Goal: Information Seeking & Learning: Compare options

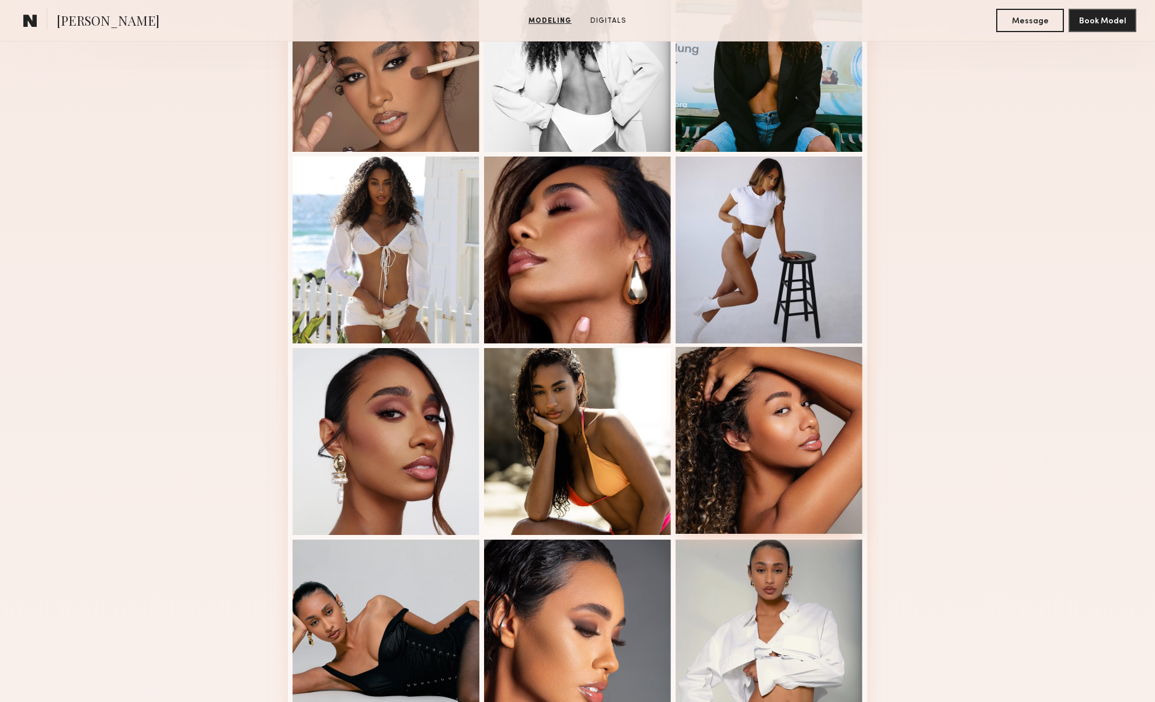
scroll to position [382, 0]
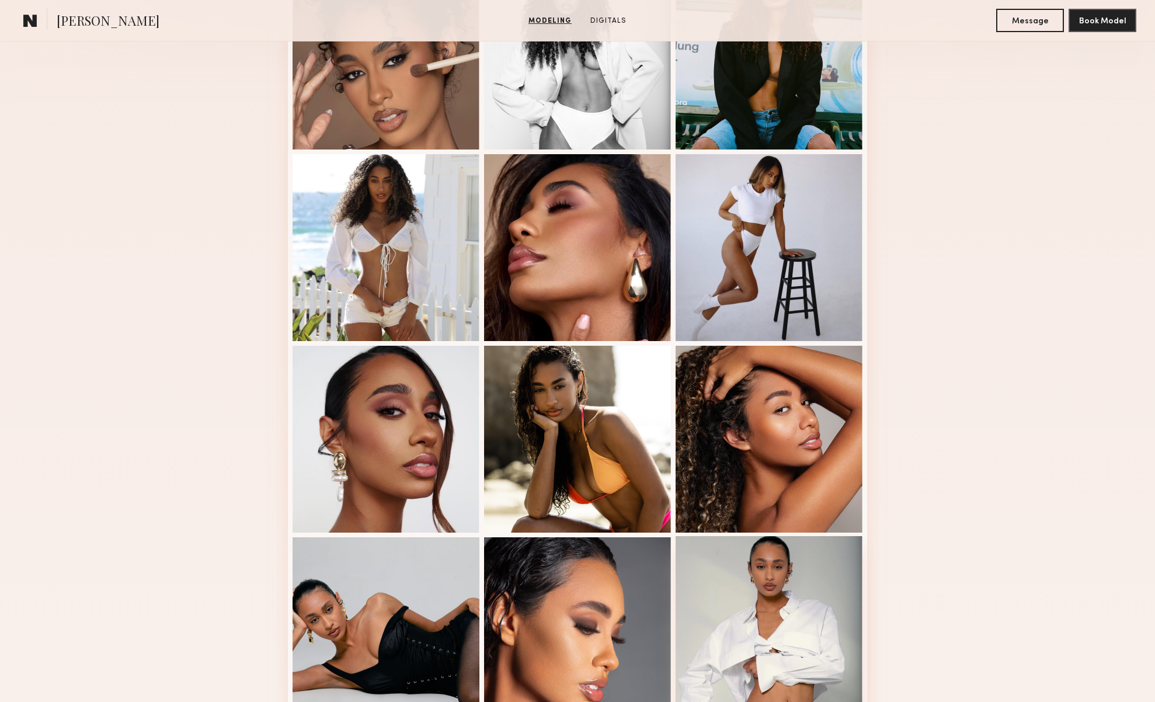
drag, startPoint x: 792, startPoint y: 585, endPoint x: 806, endPoint y: 586, distance: 14.0
click at [792, 585] on div at bounding box center [768, 629] width 187 height 187
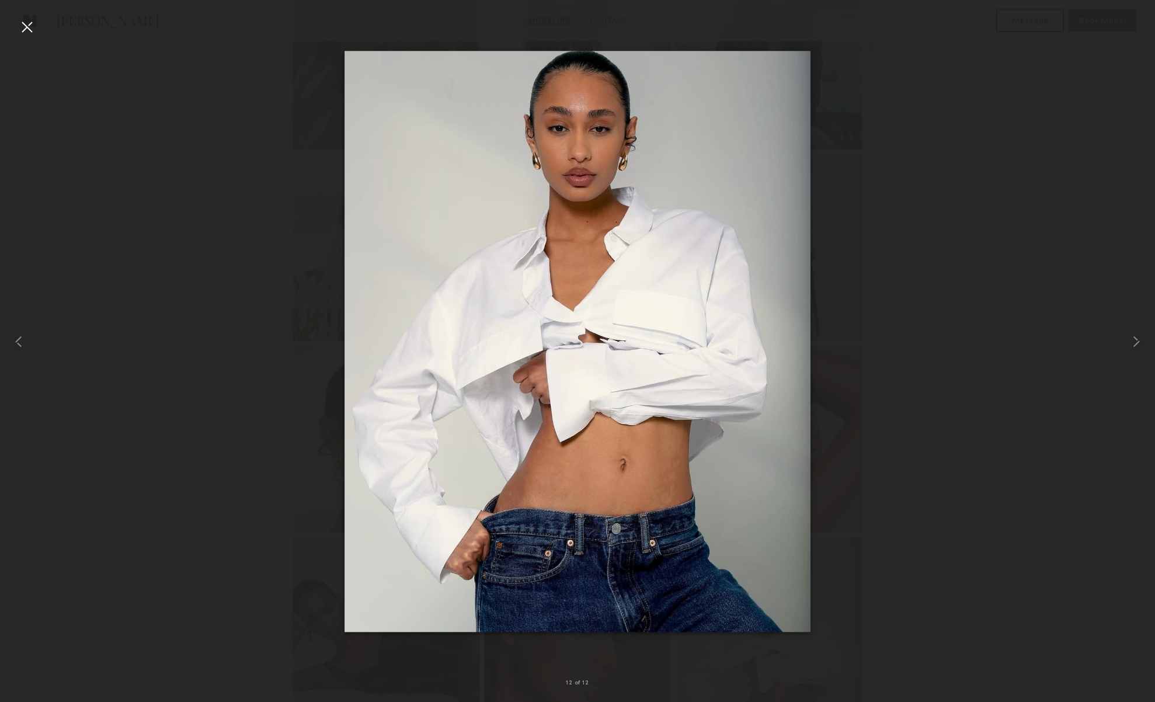
scroll to position [384, 0]
click at [939, 309] on div at bounding box center [577, 342] width 1155 height 646
click at [1083, 214] on div at bounding box center [577, 342] width 1155 height 646
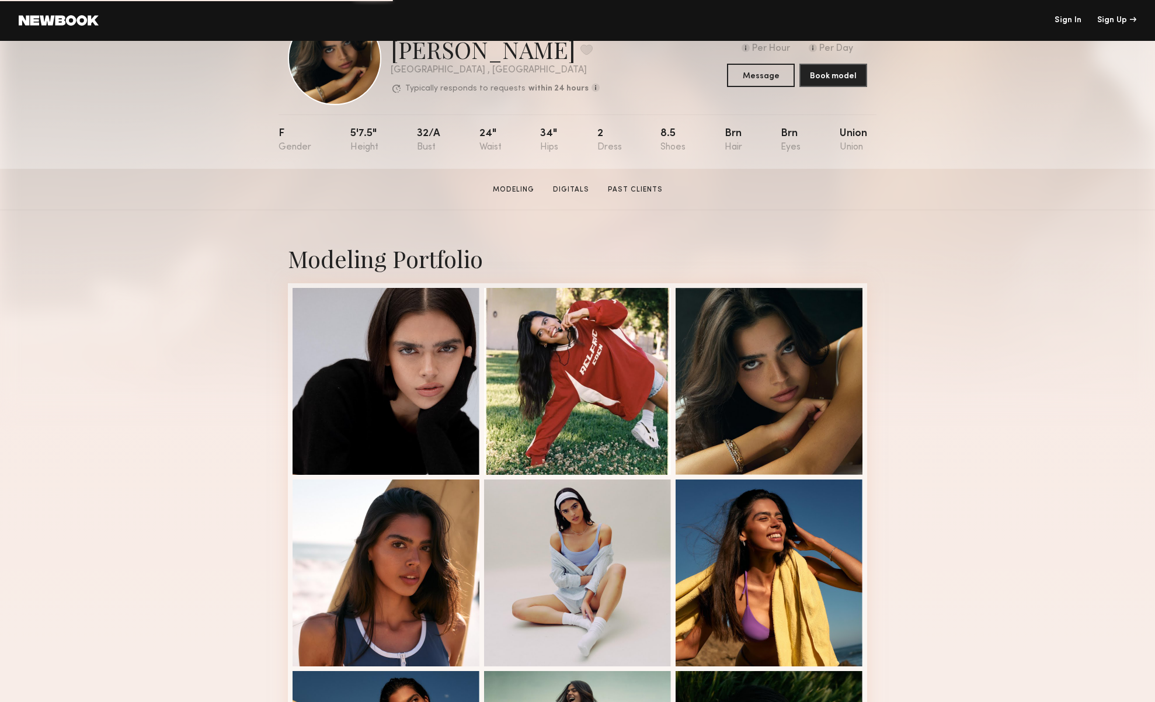
scroll to position [64, 0]
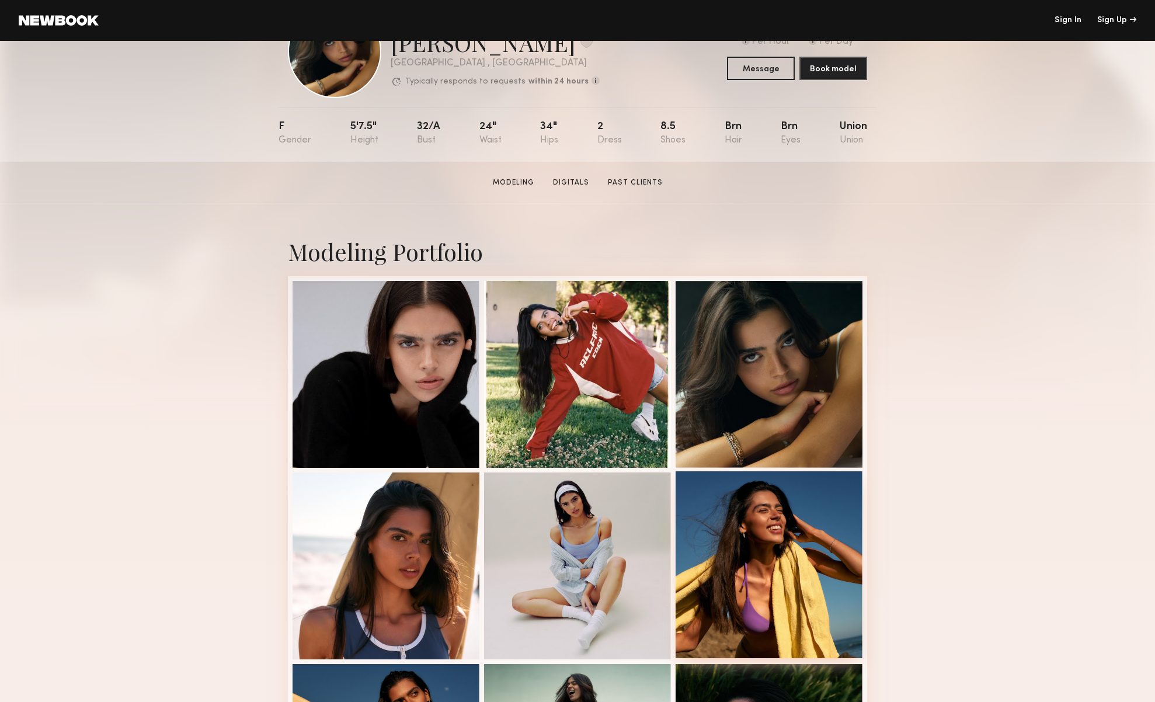
click at [790, 513] on div at bounding box center [768, 564] width 187 height 187
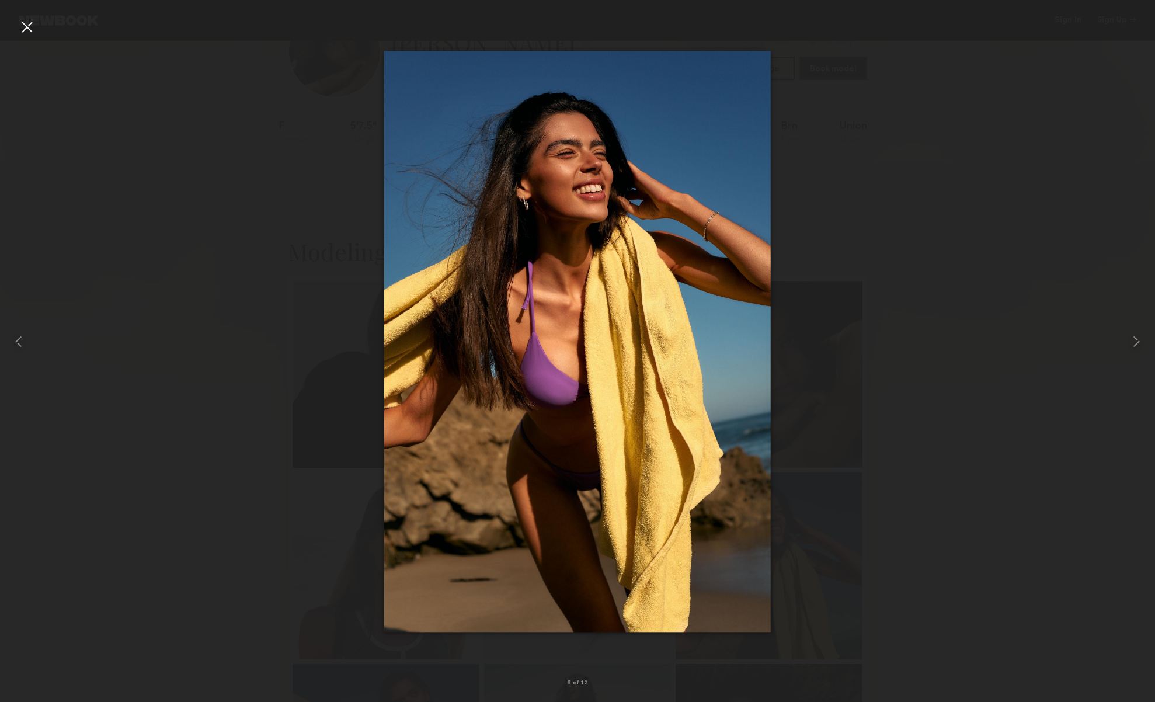
click at [1032, 74] on div at bounding box center [577, 342] width 1155 height 646
click at [30, 29] on div at bounding box center [27, 27] width 19 height 19
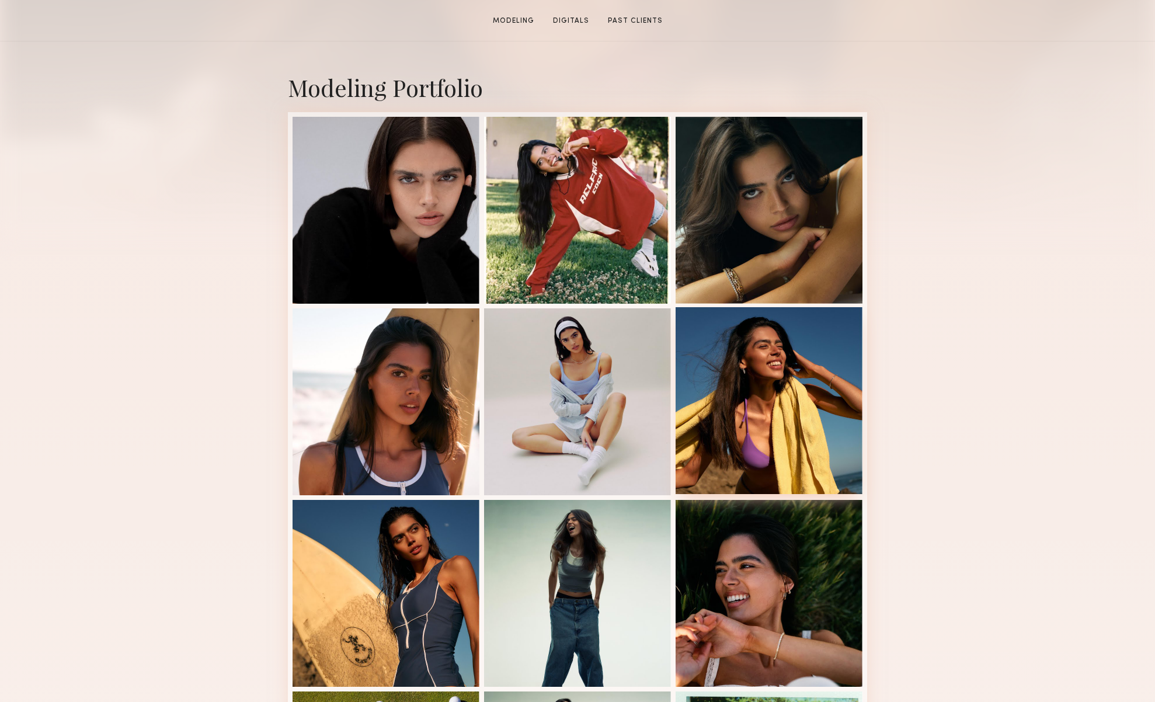
scroll to position [232, 0]
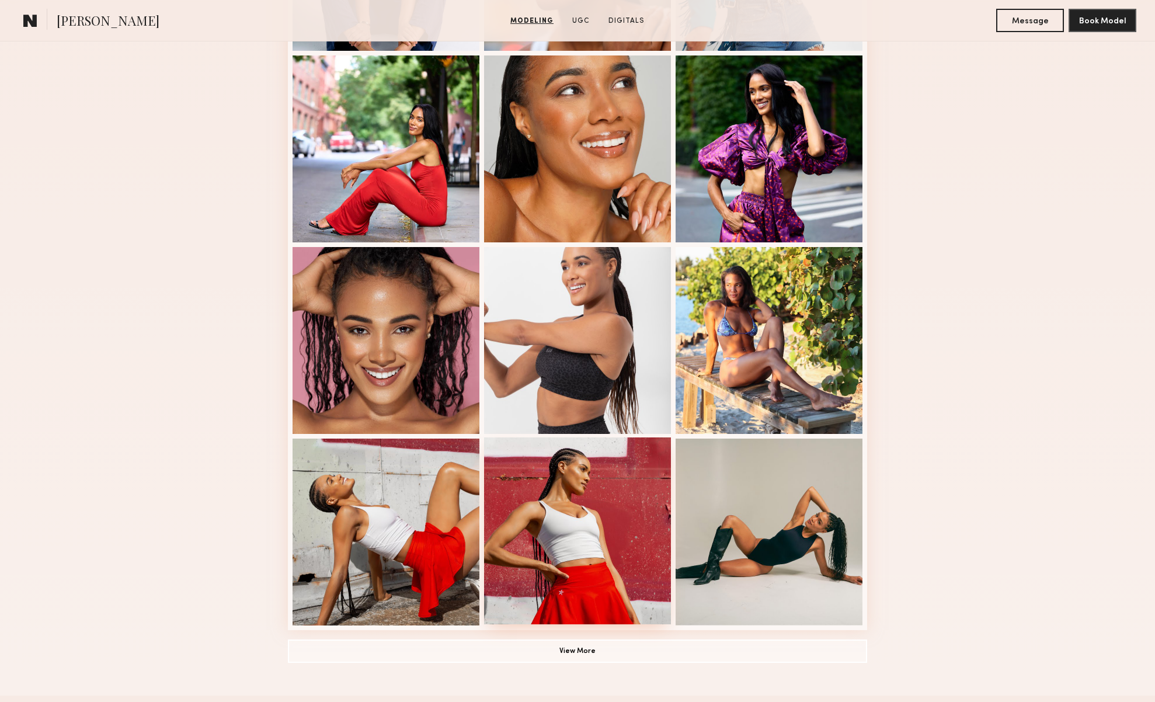
scroll to position [488, 0]
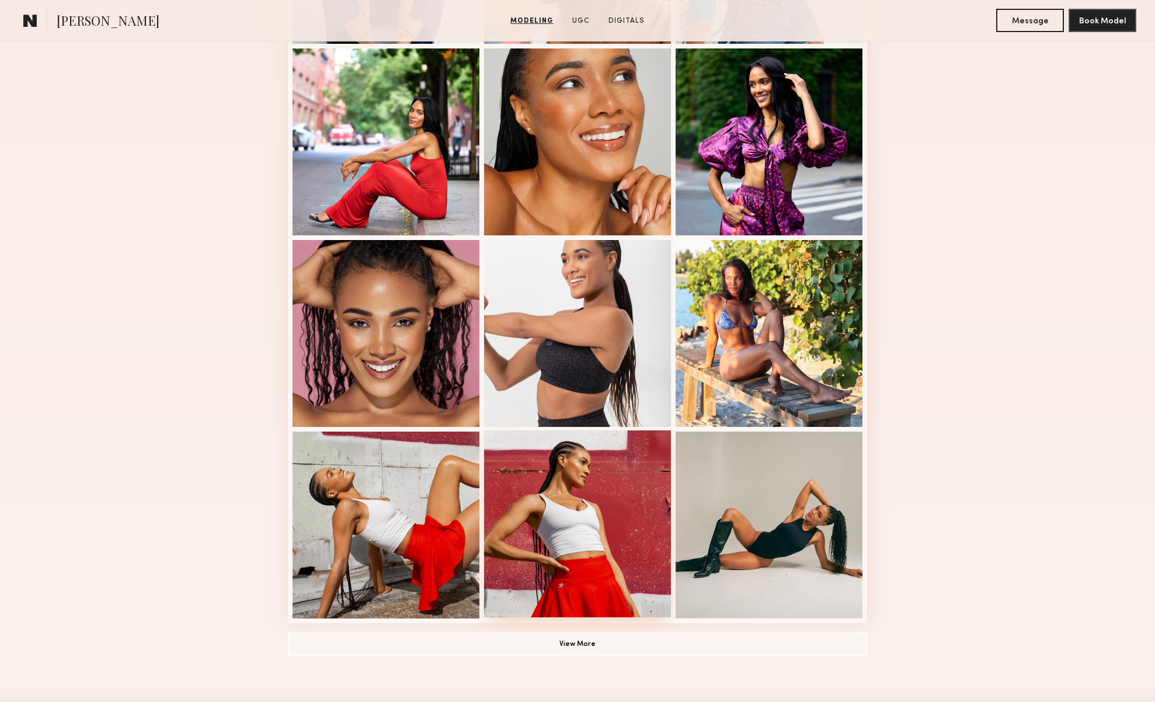
click at [584, 480] on div at bounding box center [577, 523] width 187 height 187
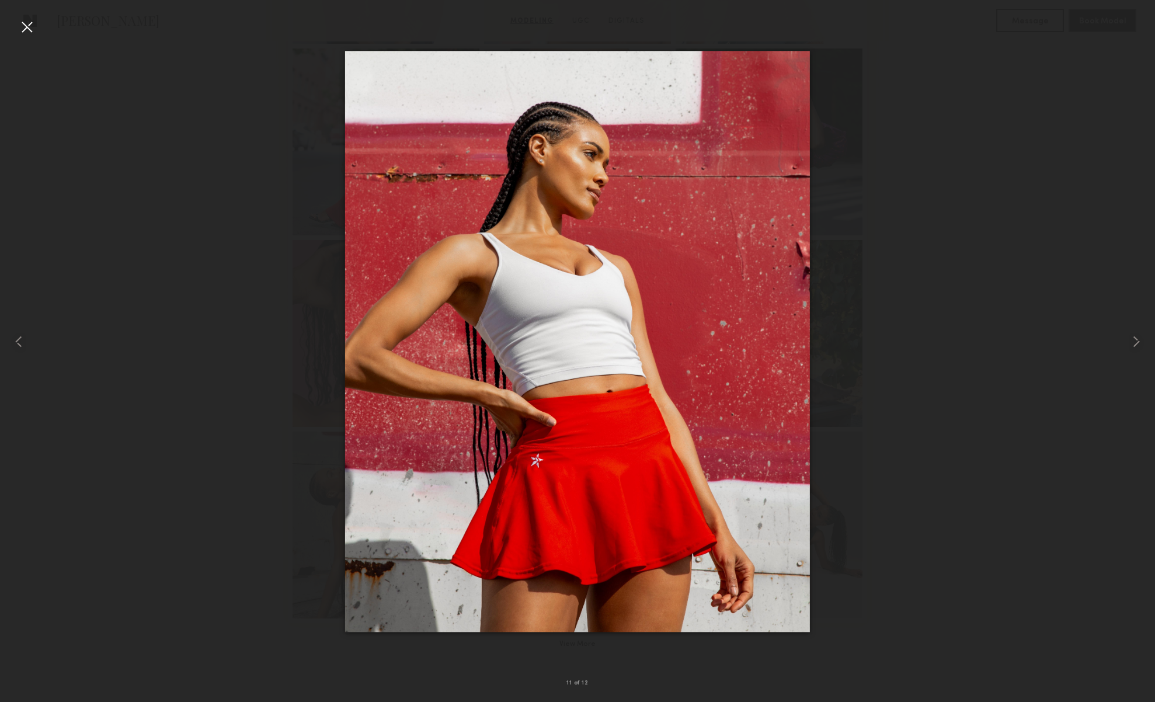
click at [1051, 366] on div at bounding box center [577, 342] width 1155 height 646
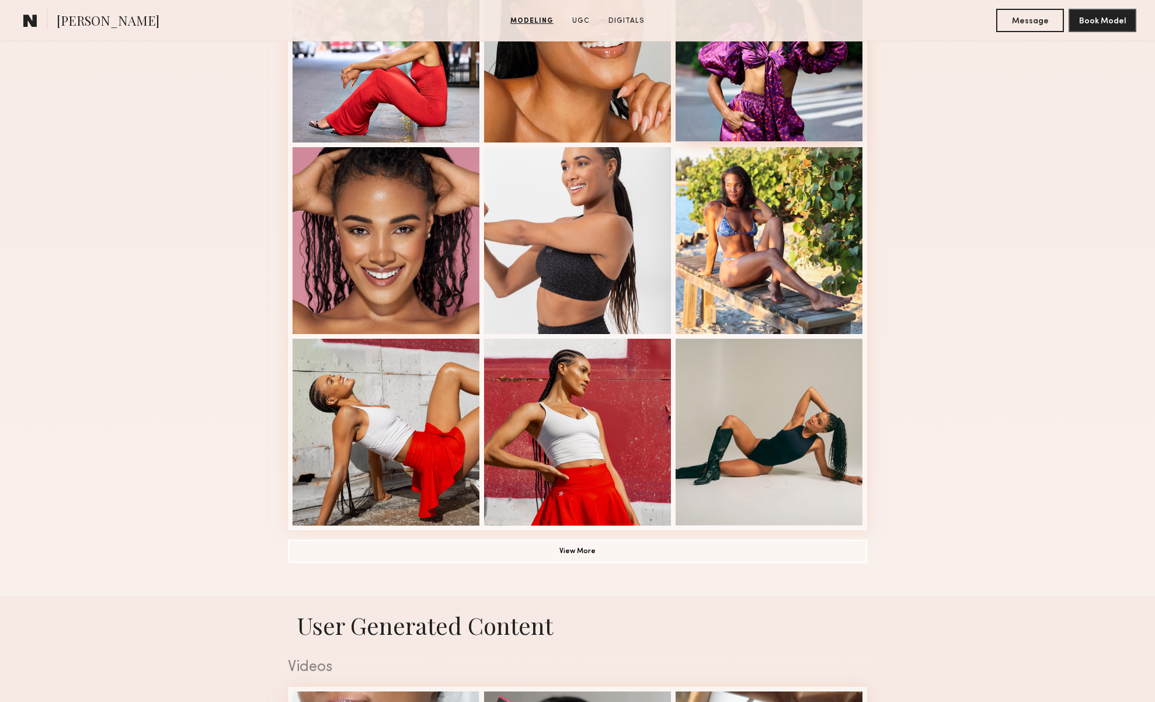
scroll to position [581, 0]
click at [584, 559] on button "View More" at bounding box center [577, 549] width 579 height 23
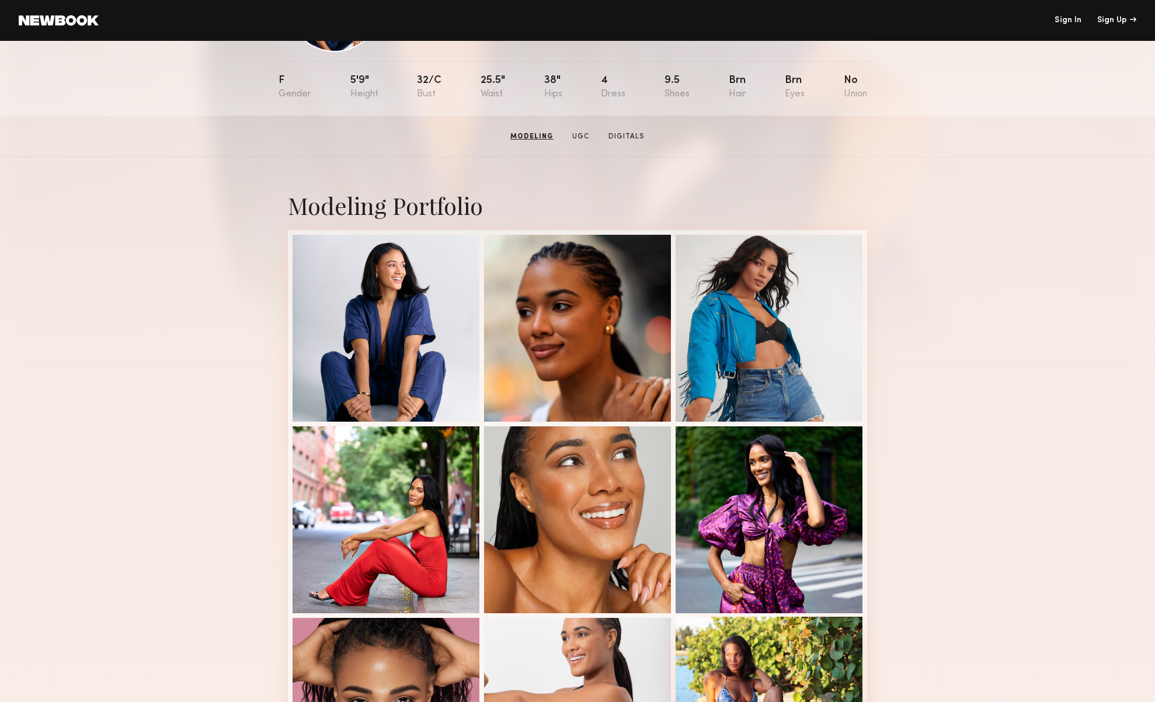
scroll to position [0, 0]
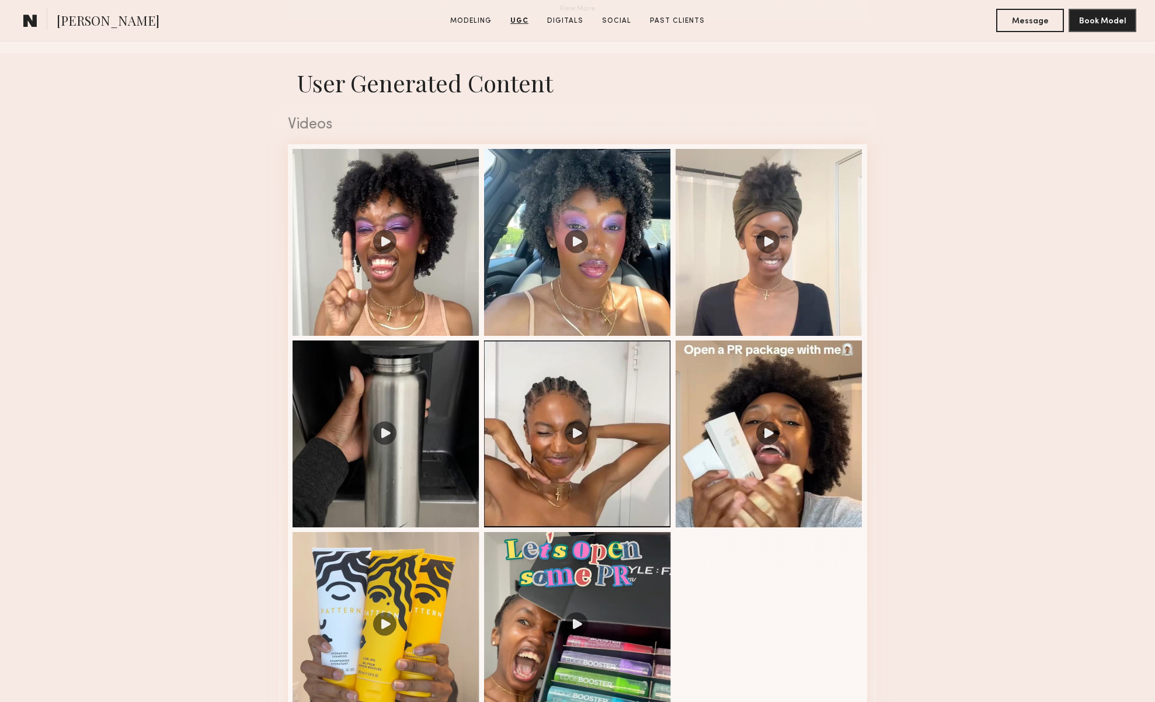
scroll to position [1137, 0]
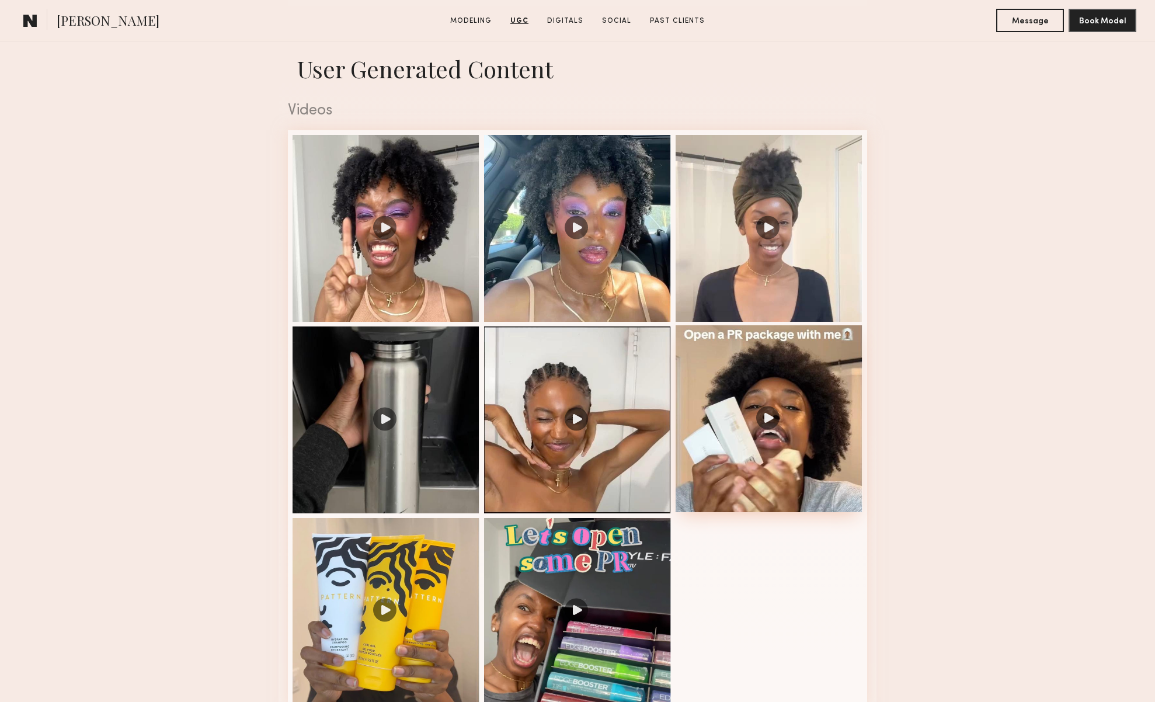
click at [778, 418] on div at bounding box center [768, 418] width 187 height 187
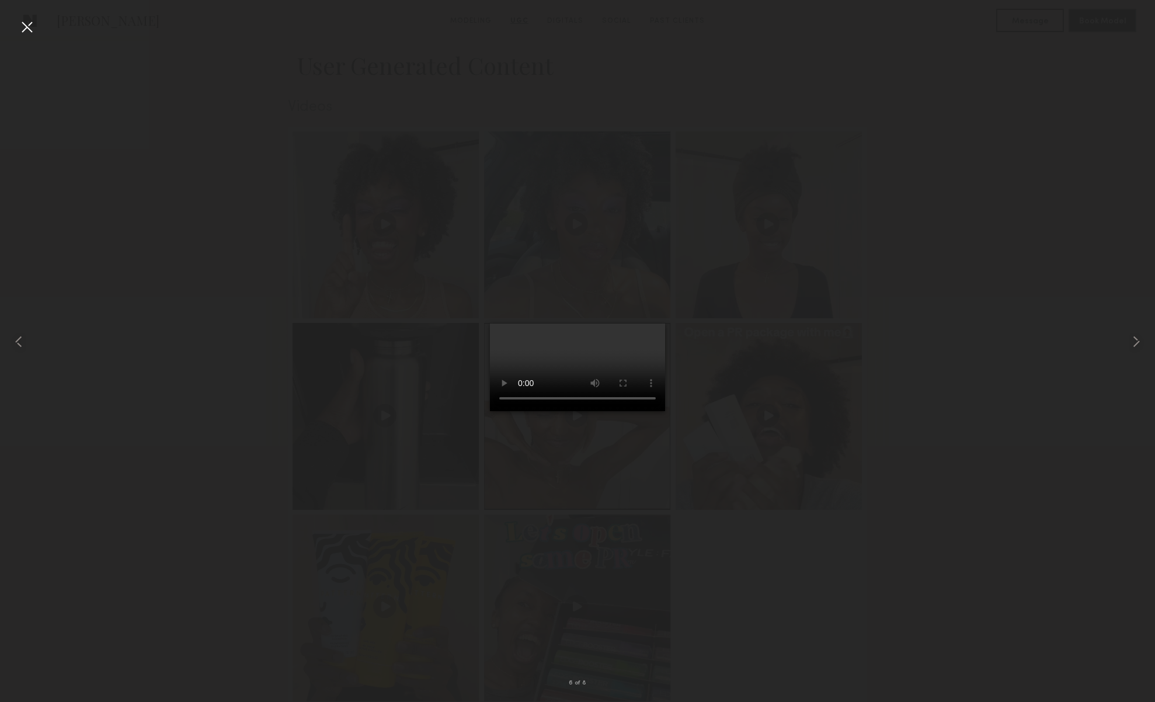
scroll to position [1142, 0]
drag, startPoint x: 936, startPoint y: 551, endPoint x: 934, endPoint y: 558, distance: 7.1
click at [936, 551] on div at bounding box center [577, 342] width 1155 height 646
drag, startPoint x: 27, startPoint y: 27, endPoint x: 182, endPoint y: 71, distance: 160.2
click at [27, 27] on div at bounding box center [27, 27] width 19 height 19
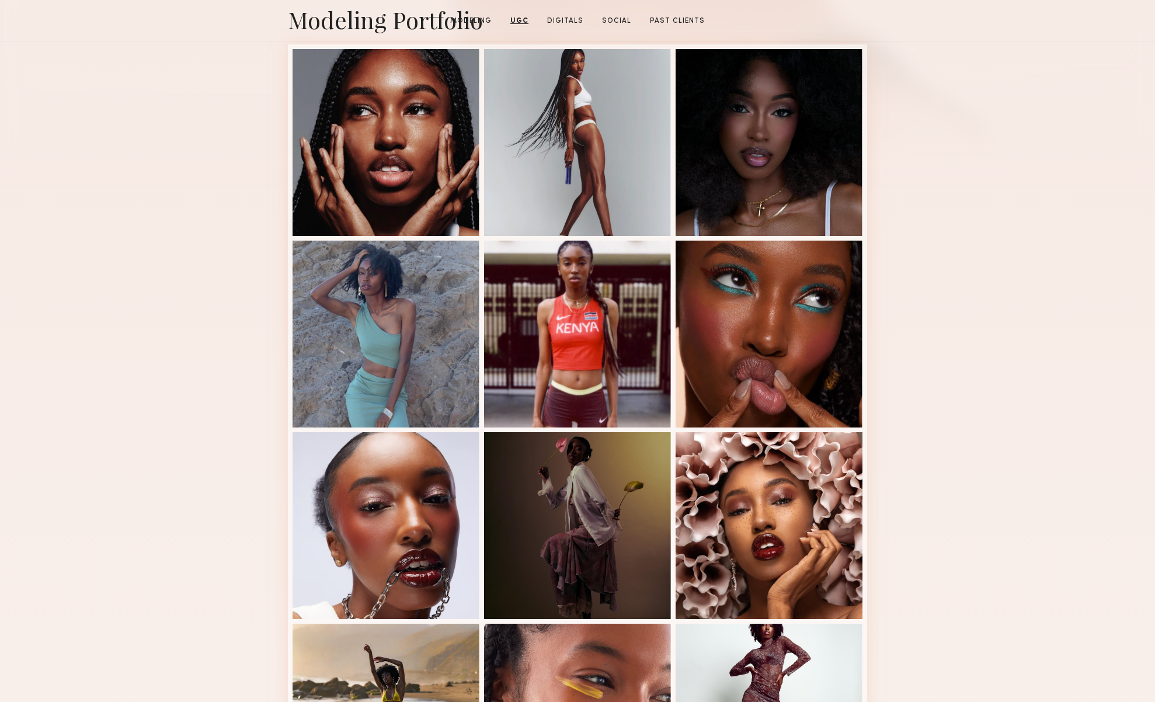
scroll to position [0, 0]
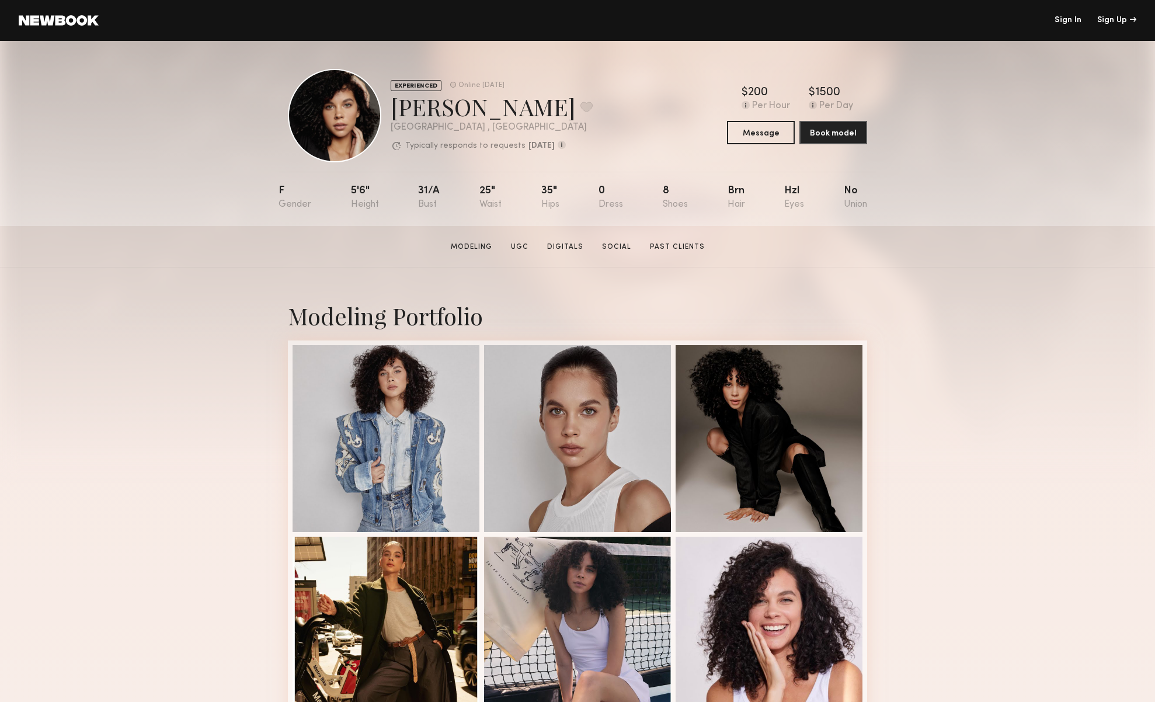
scroll to position [5, 0]
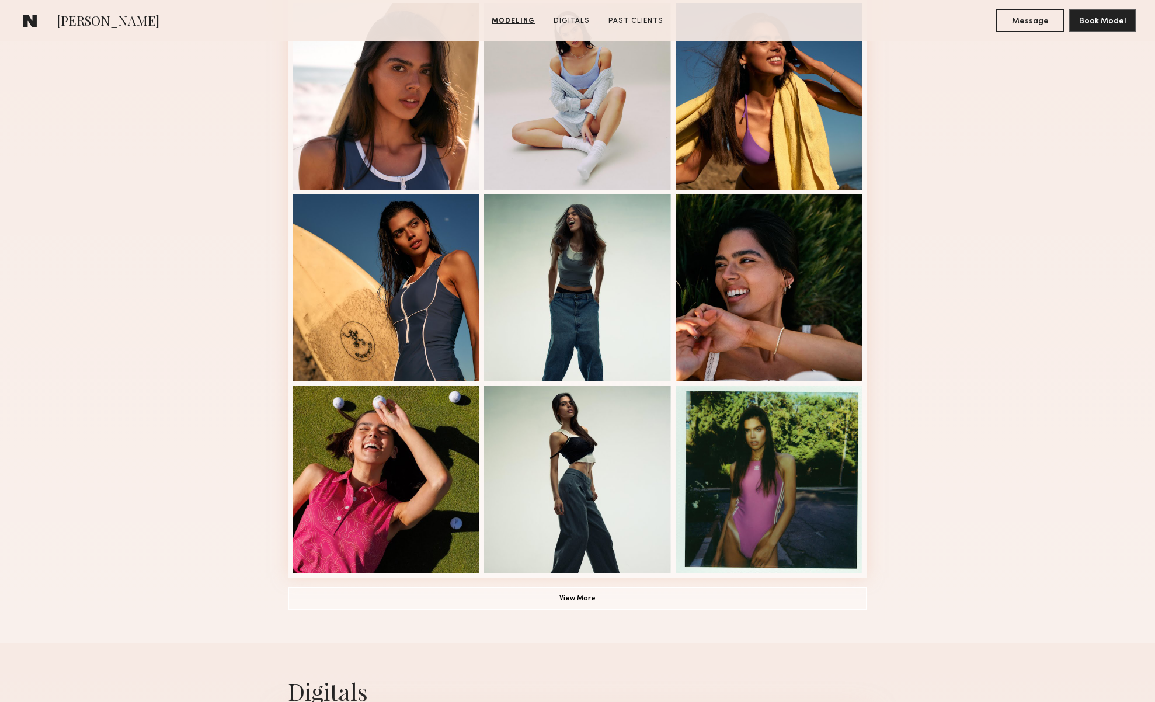
scroll to position [538, 0]
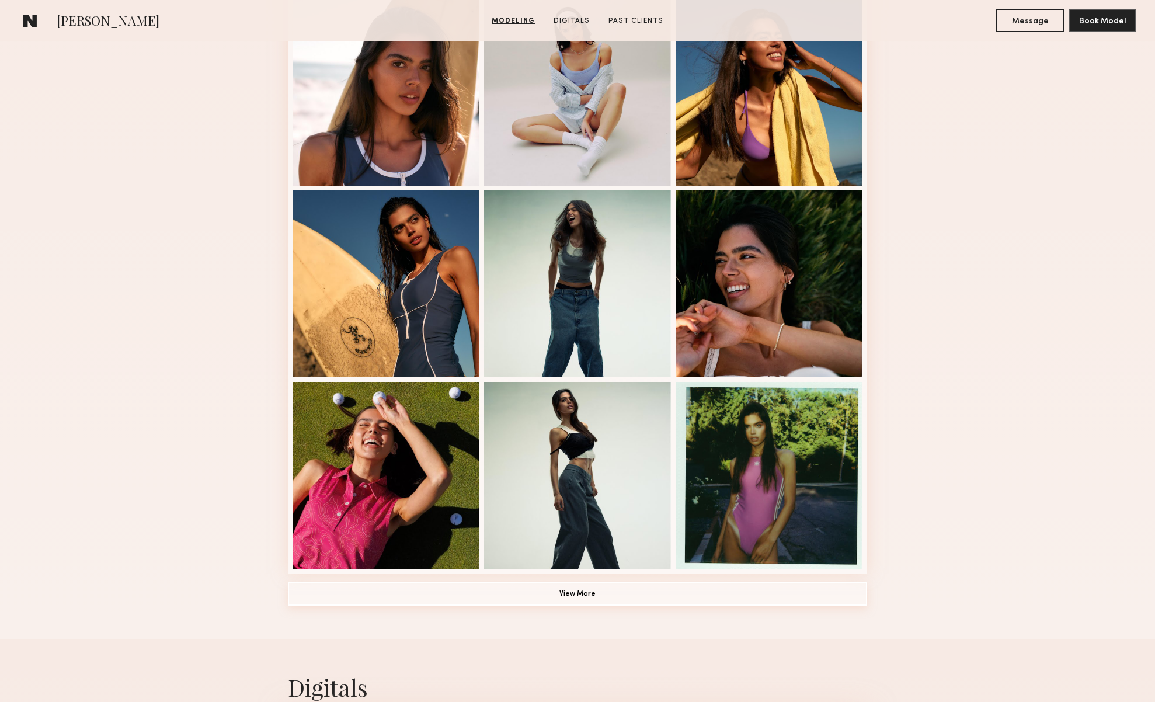
click at [578, 593] on button "View More" at bounding box center [577, 593] width 579 height 23
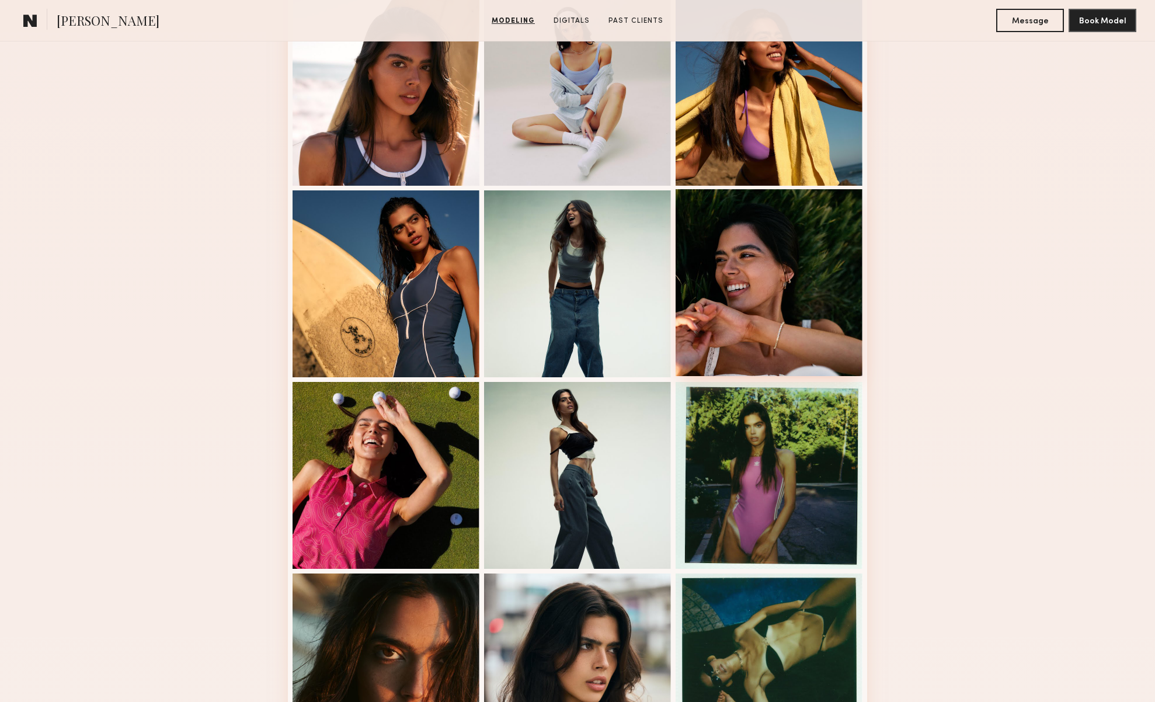
click at [758, 255] on div at bounding box center [768, 282] width 187 height 187
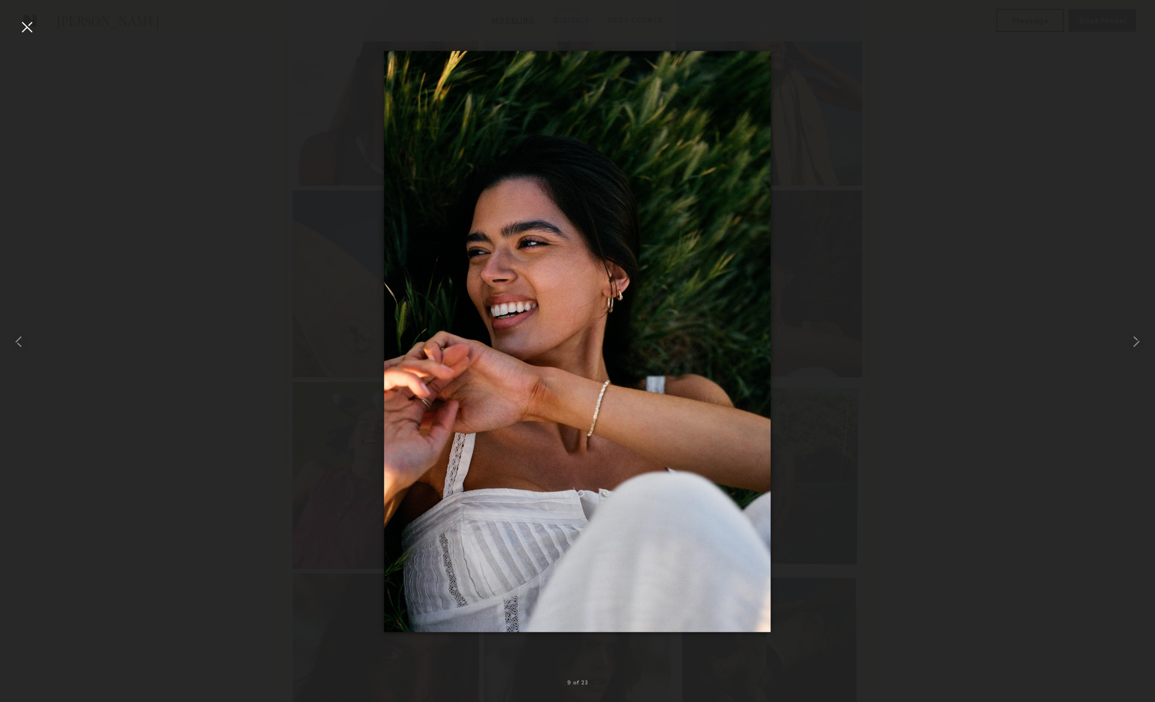
click at [931, 374] on div at bounding box center [577, 342] width 1155 height 646
click at [1057, 249] on div at bounding box center [577, 342] width 1155 height 646
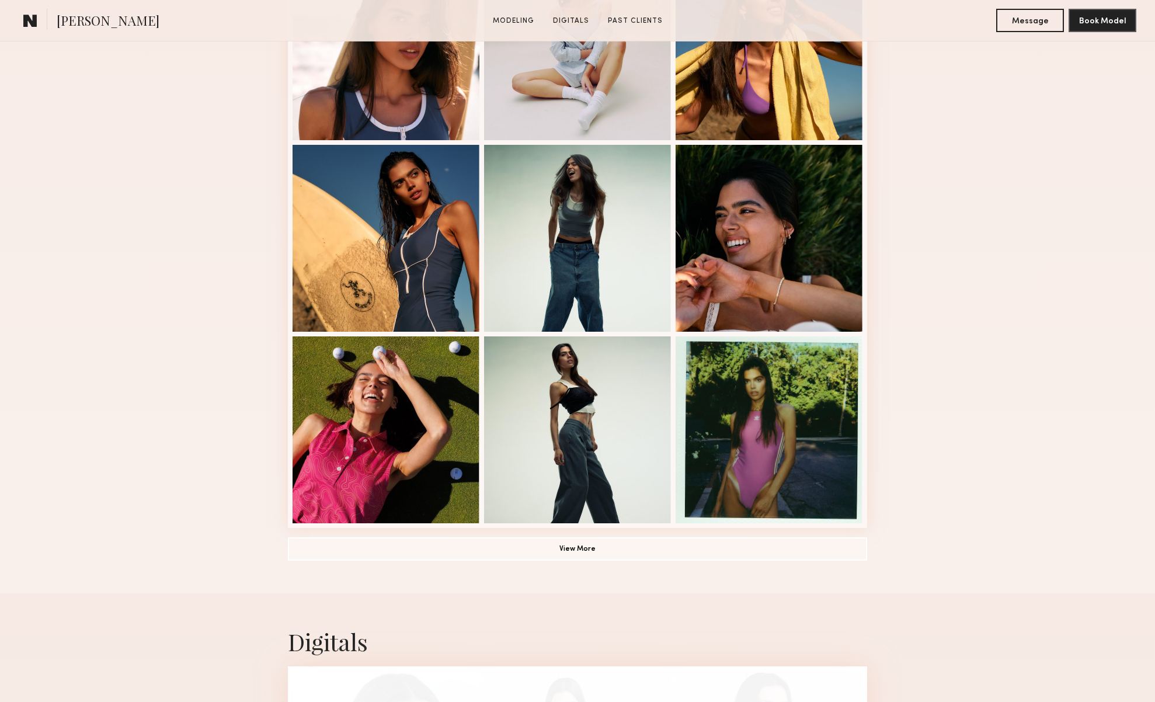
scroll to position [757, 0]
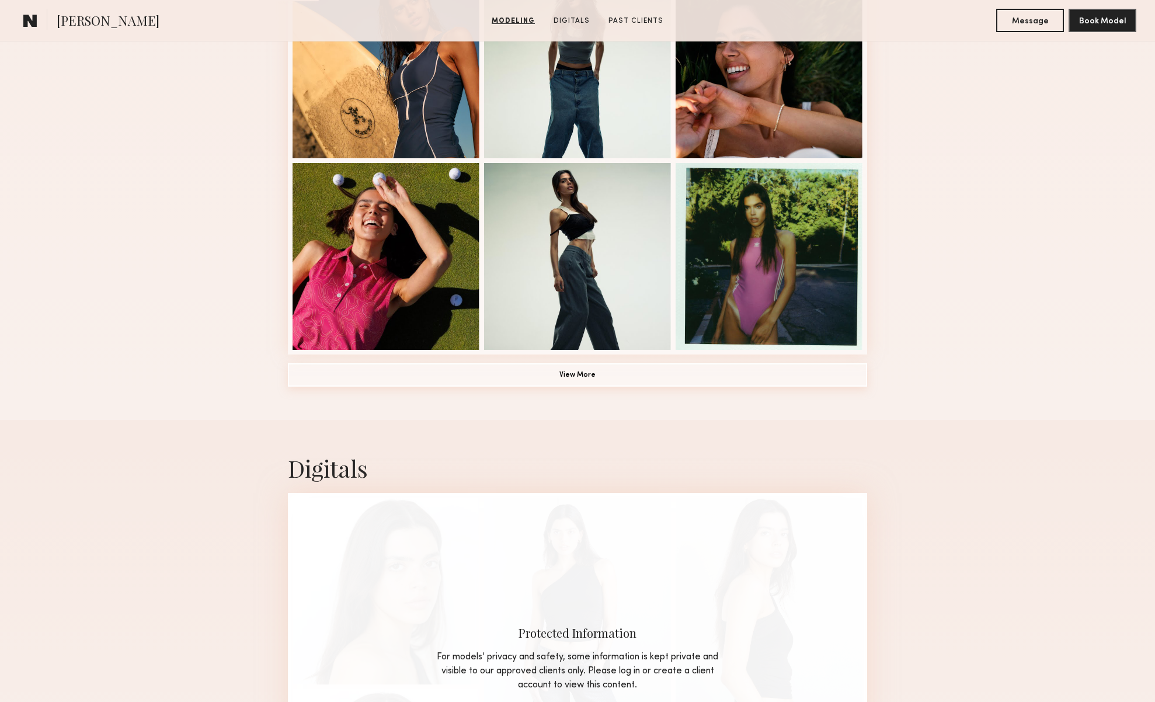
click at [600, 377] on button "View More" at bounding box center [577, 374] width 579 height 23
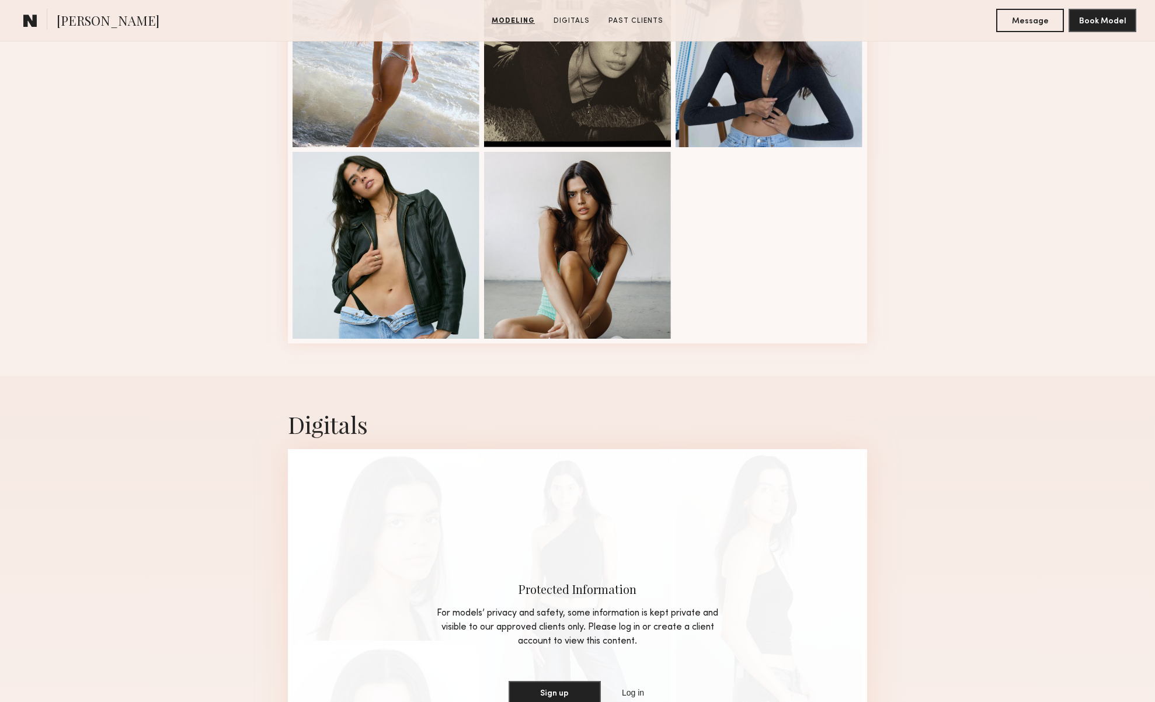
scroll to position [1567, 0]
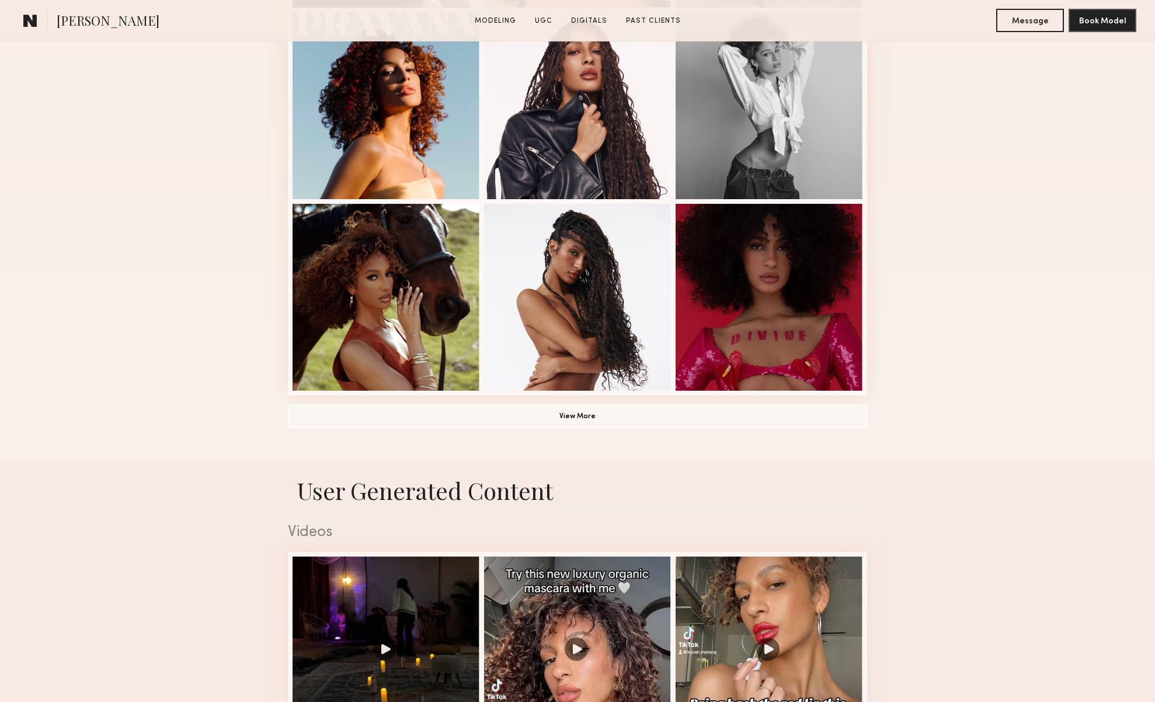
scroll to position [716, 0]
click at [678, 412] on button "View More" at bounding box center [577, 414] width 579 height 23
